Goal: Information Seeking & Learning: Learn about a topic

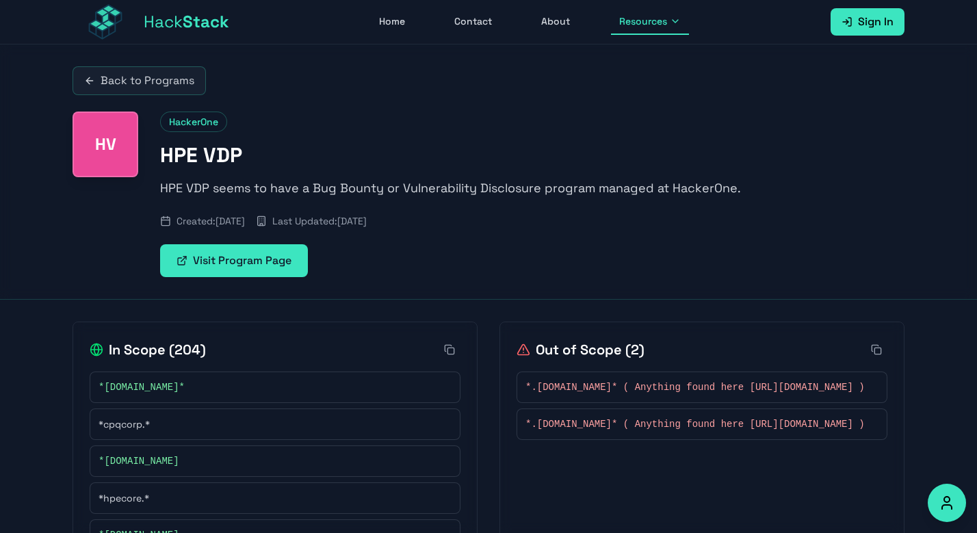
click at [109, 70] on link "Back to Programs" at bounding box center [139, 80] width 133 height 29
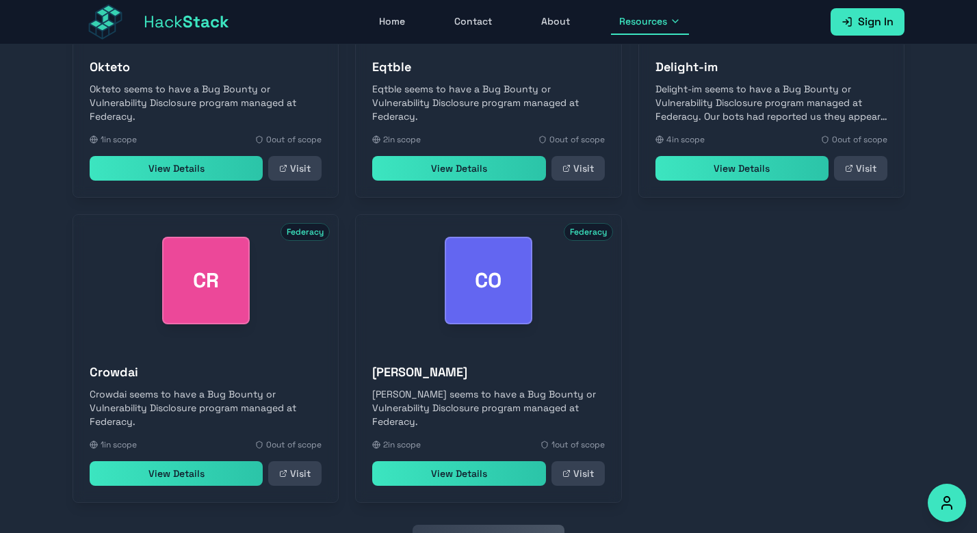
scroll to position [604, 0]
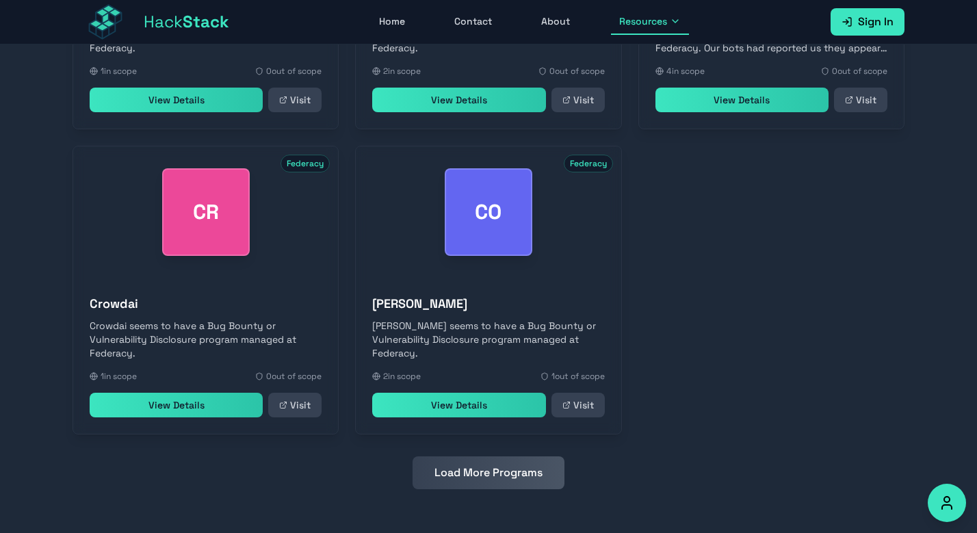
click at [505, 478] on button "Load More Programs" at bounding box center [489, 472] width 152 height 33
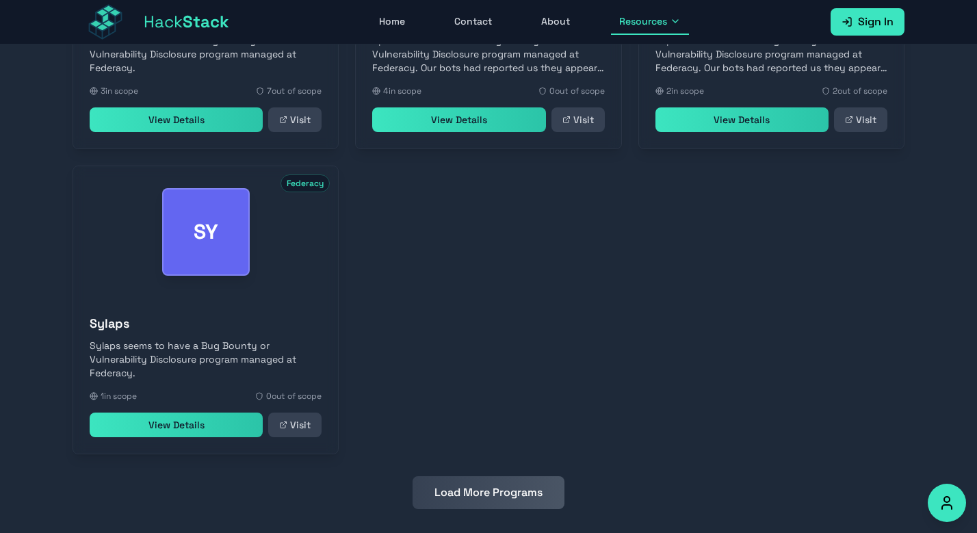
scroll to position [1214, 0]
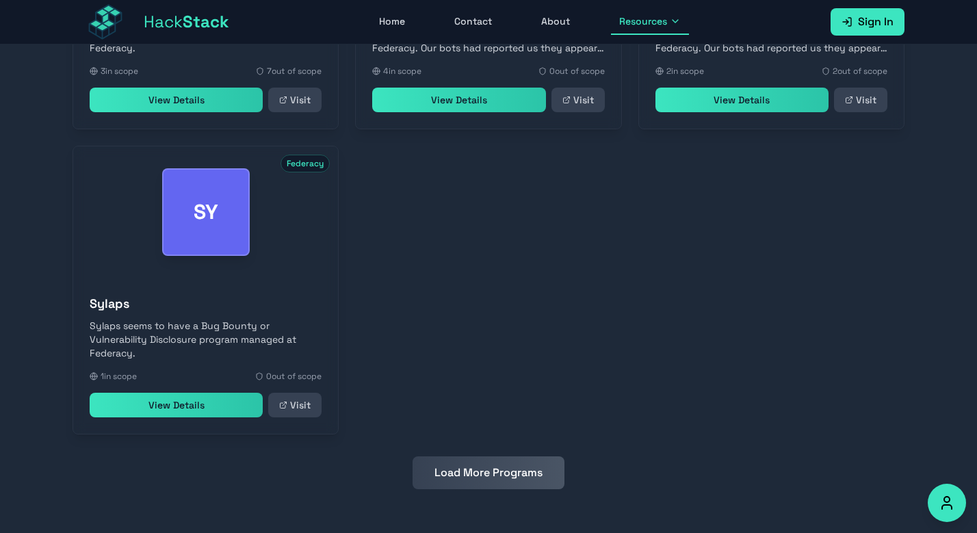
click at [487, 471] on button "Load More Programs" at bounding box center [489, 472] width 152 height 33
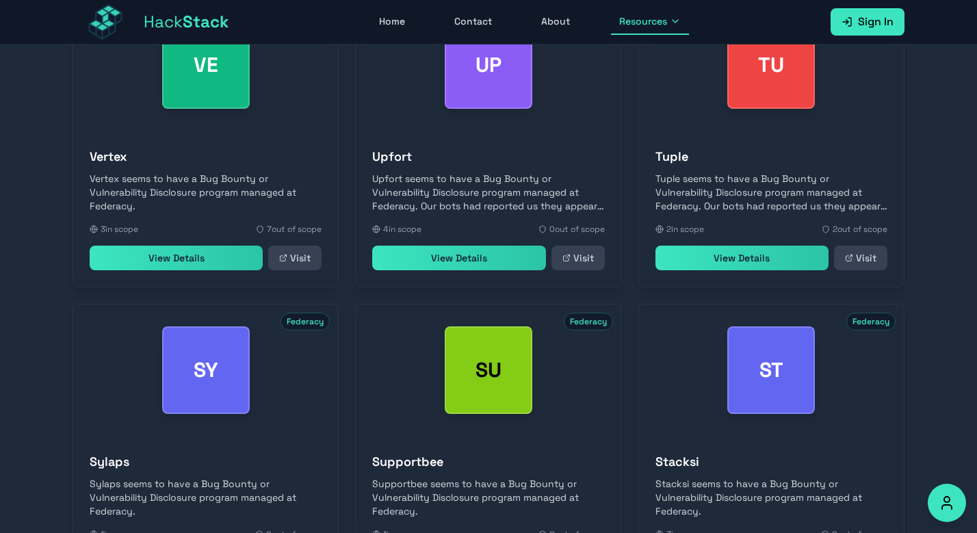
scroll to position [1519, 0]
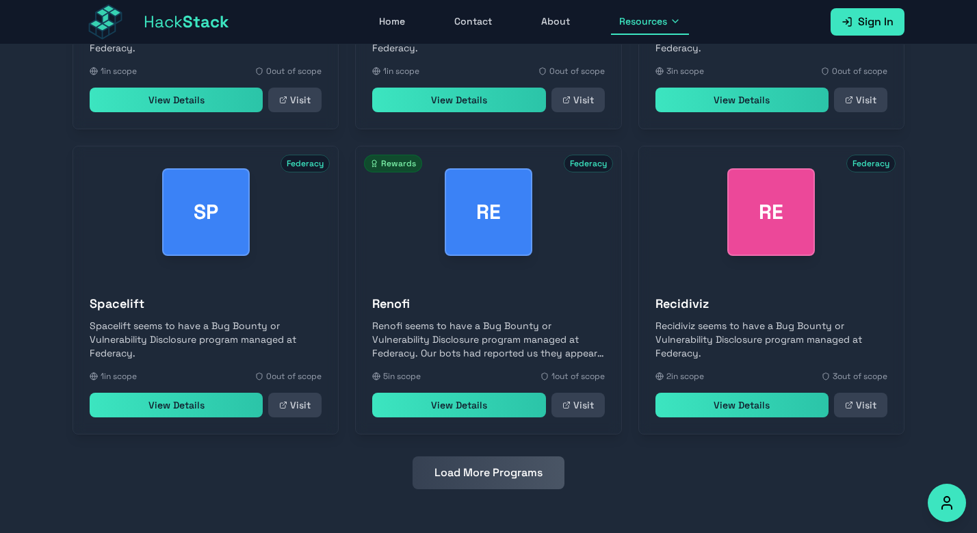
click at [495, 481] on button "Load More Programs" at bounding box center [489, 472] width 152 height 33
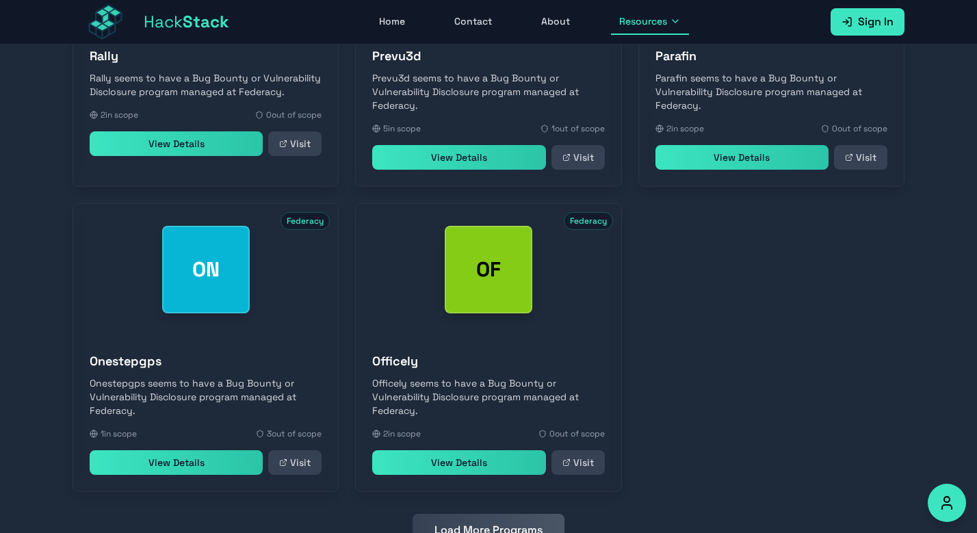
scroll to position [2130, 0]
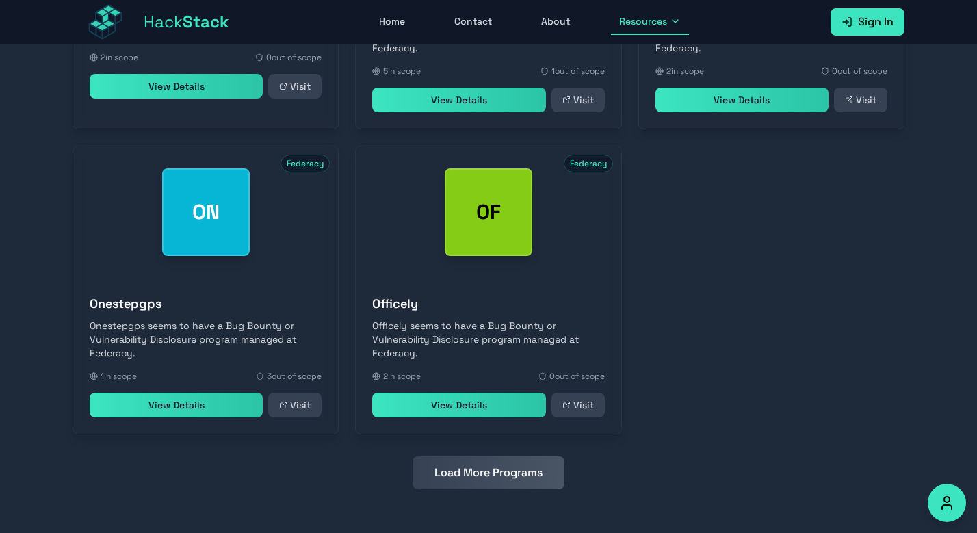
click at [504, 465] on button "Load More Programs" at bounding box center [489, 472] width 152 height 33
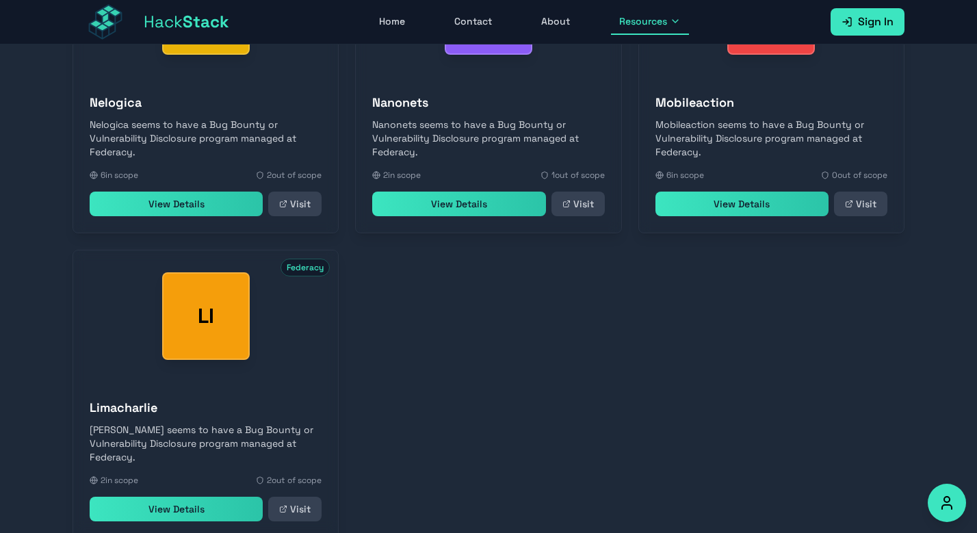
scroll to position [2740, 0]
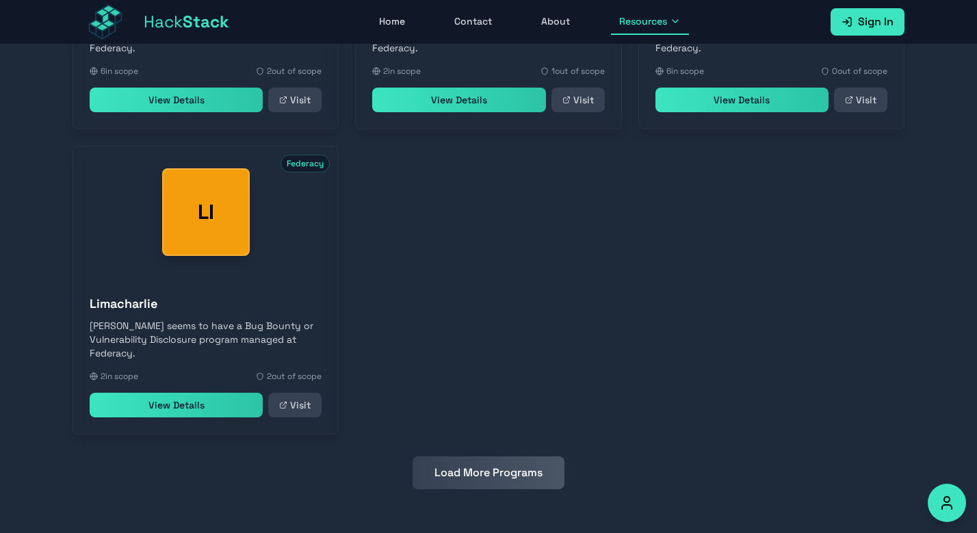
click at [490, 465] on button "Load More Programs" at bounding box center [489, 472] width 152 height 33
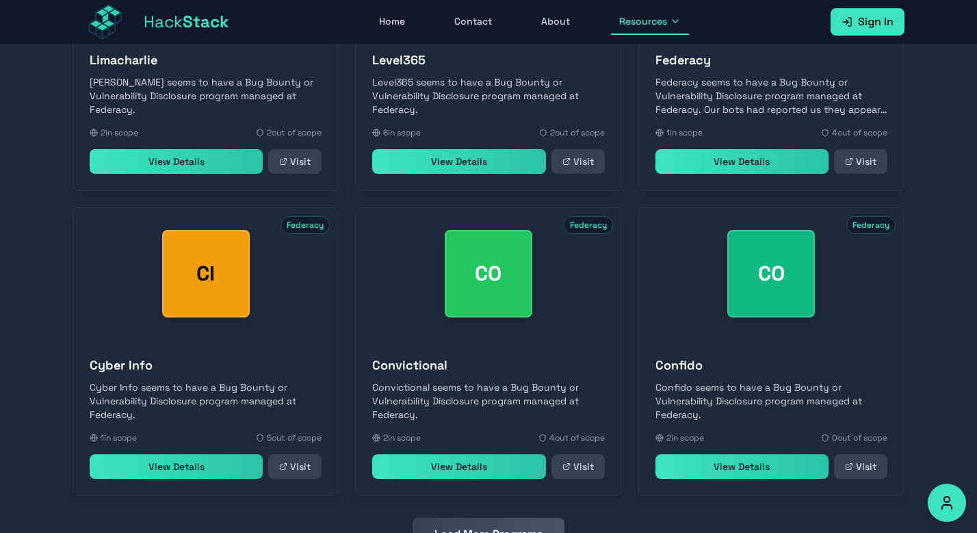
scroll to position [3045, 0]
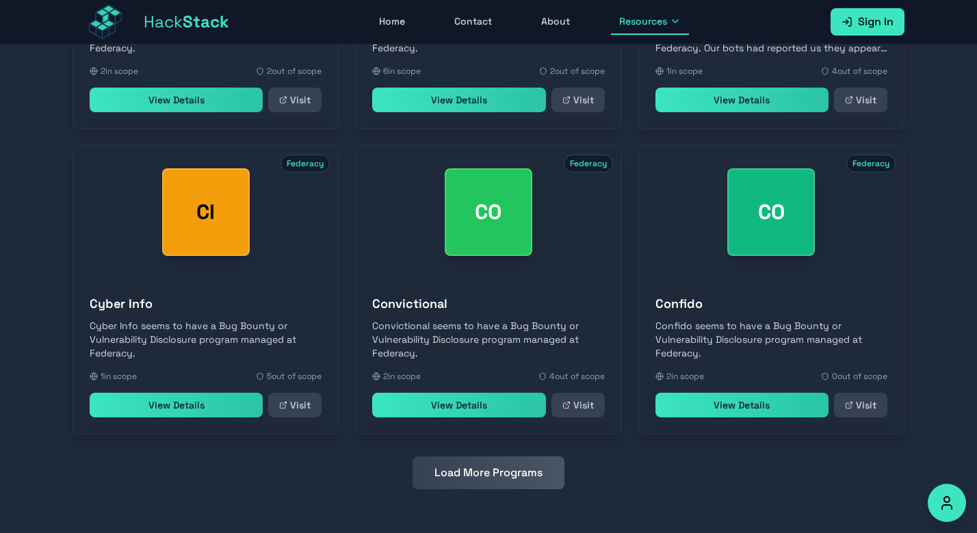
click at [511, 474] on button "Load More Programs" at bounding box center [489, 472] width 152 height 33
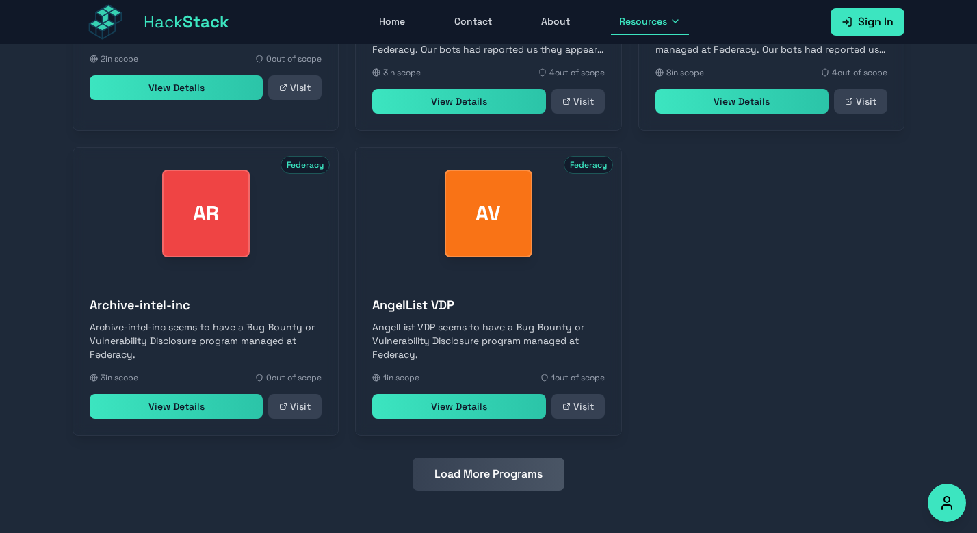
scroll to position [3656, 0]
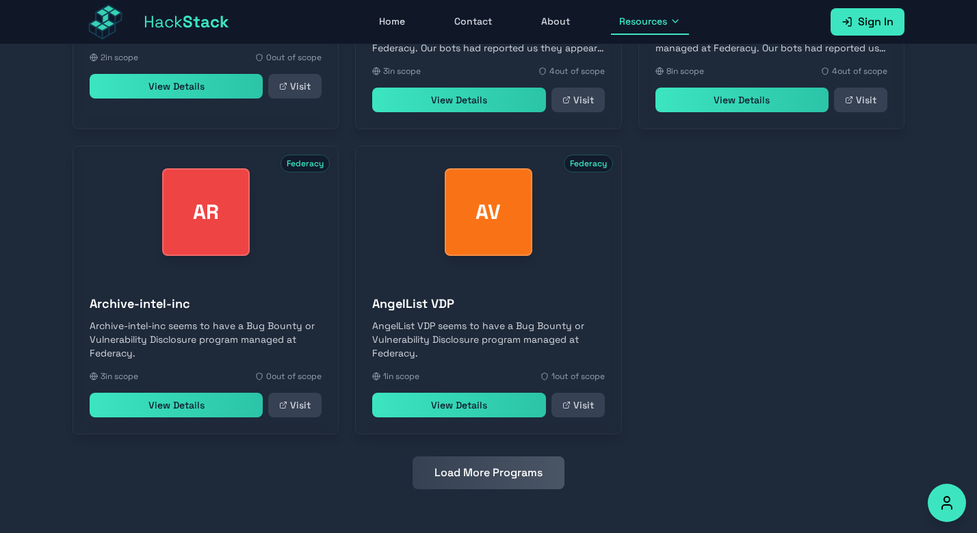
click at [490, 478] on button "Load More Programs" at bounding box center [489, 472] width 152 height 33
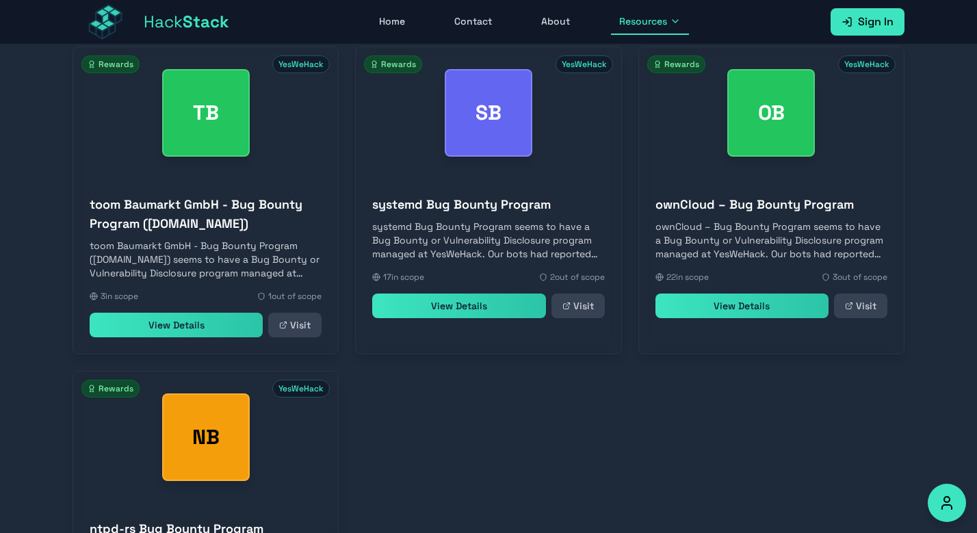
scroll to position [4304, 0]
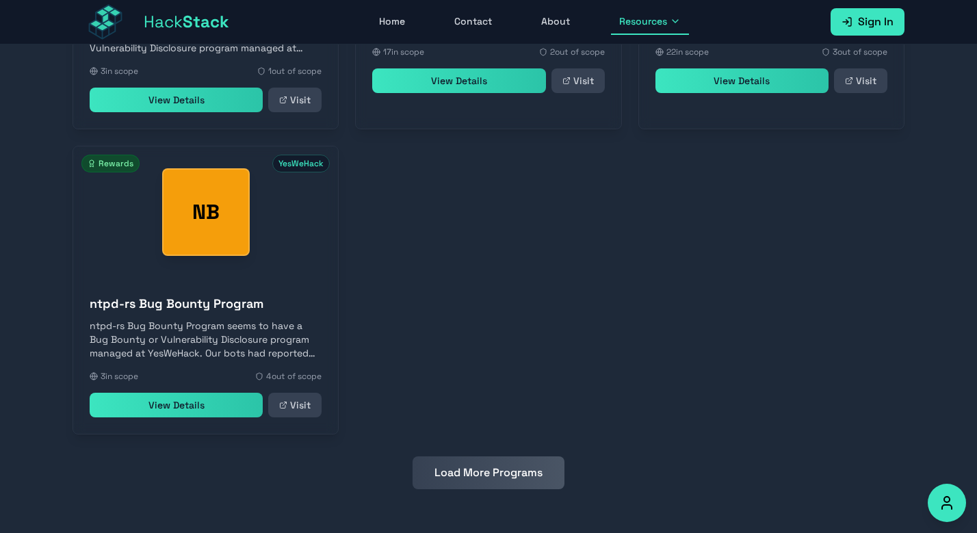
click at [479, 463] on button "Load More Programs" at bounding box center [489, 472] width 152 height 33
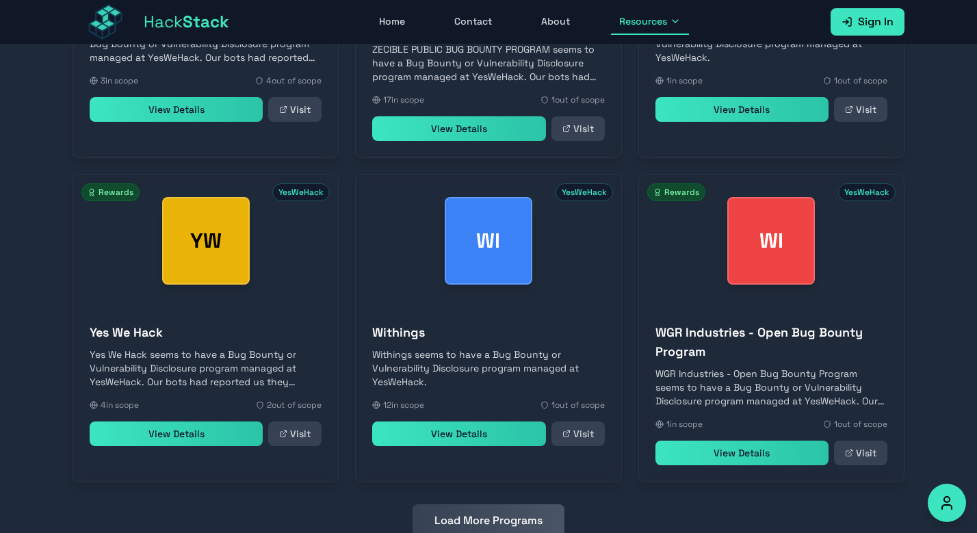
scroll to position [4629, 0]
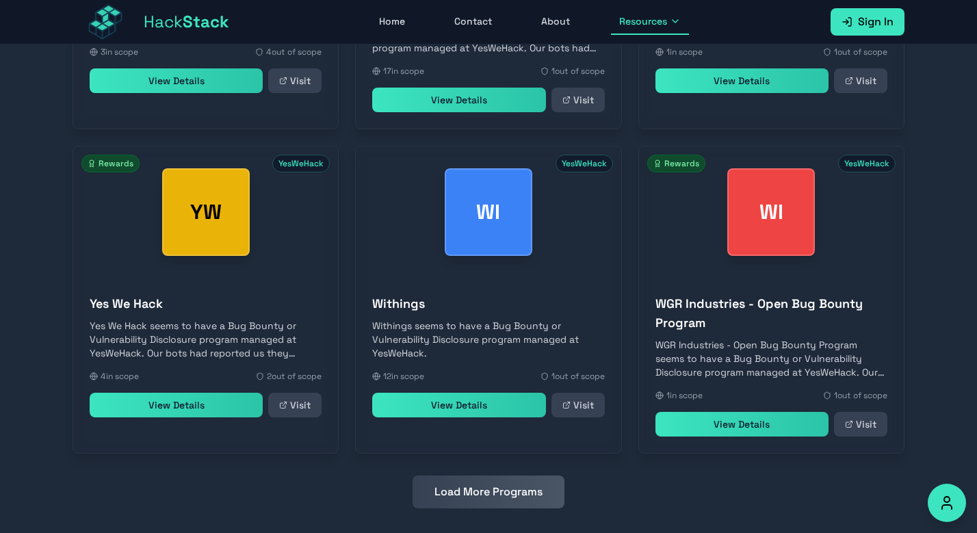
click at [535, 476] on button "Load More Programs" at bounding box center [489, 492] width 152 height 33
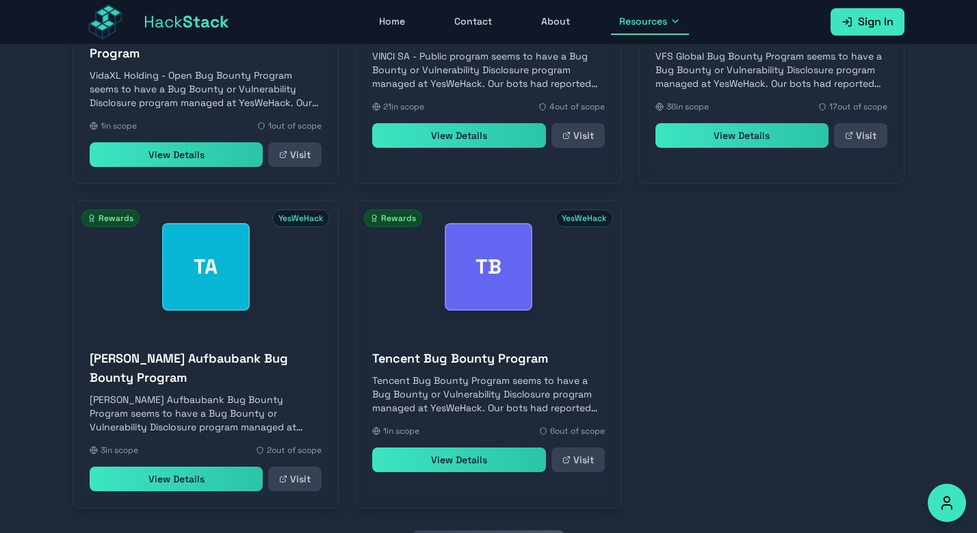
scroll to position [5278, 0]
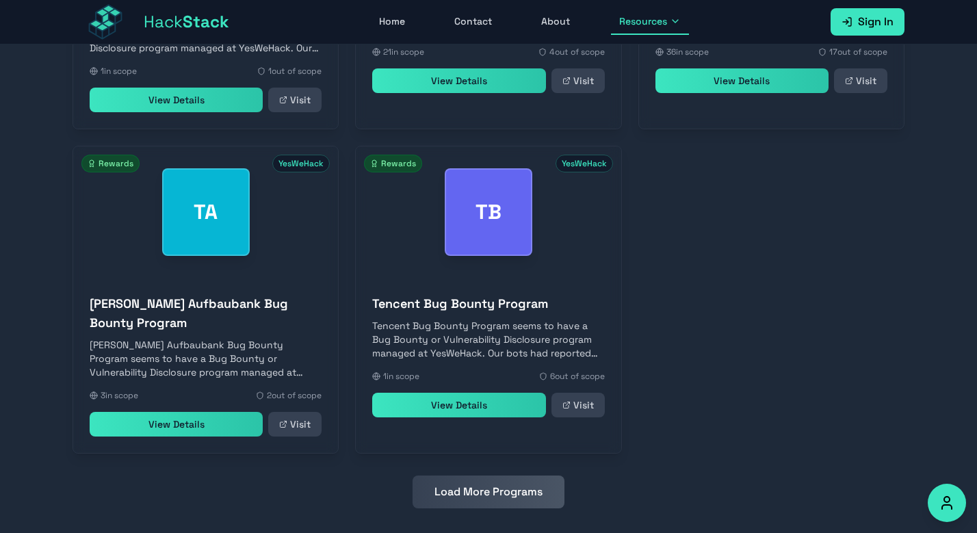
click at [490, 476] on button "Load More Programs" at bounding box center [489, 492] width 152 height 33
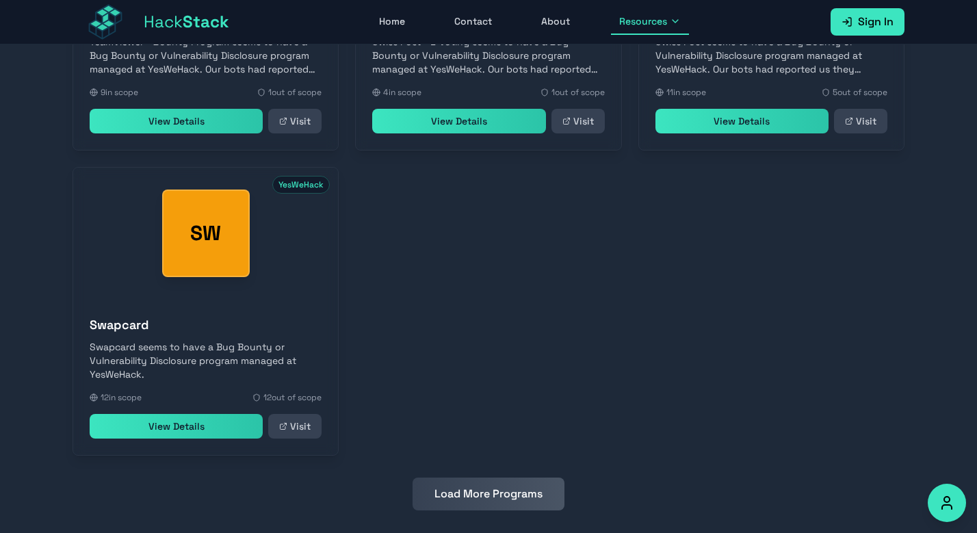
scroll to position [5888, 0]
